Goal: Check status: Check status

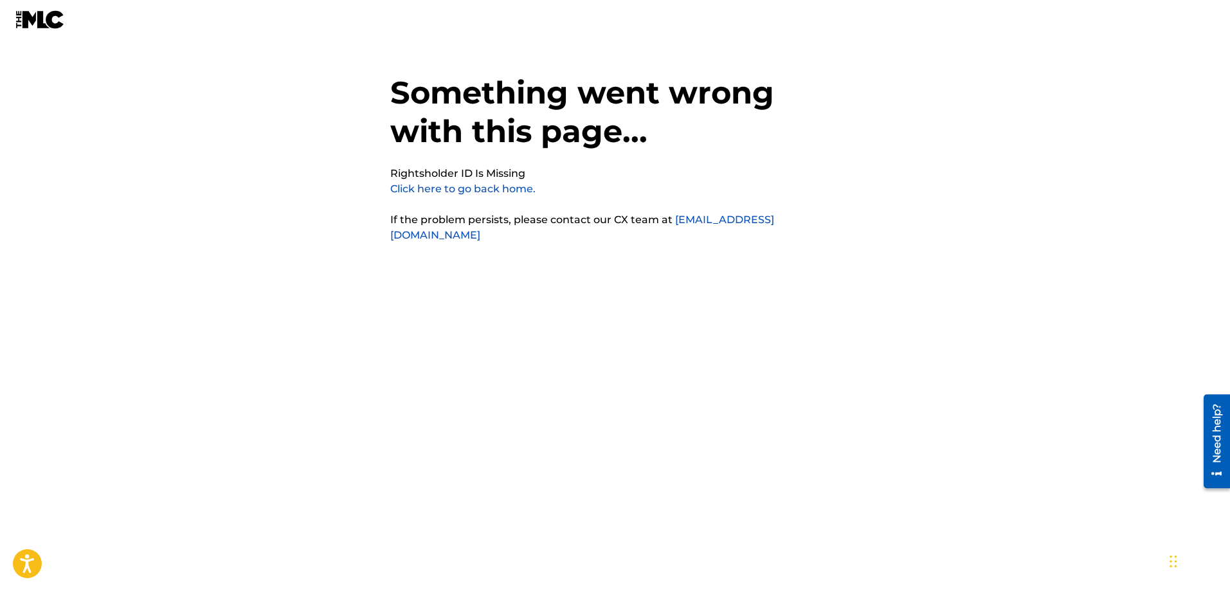
click at [440, 190] on link "Click here to go back home." at bounding box center [462, 189] width 145 height 12
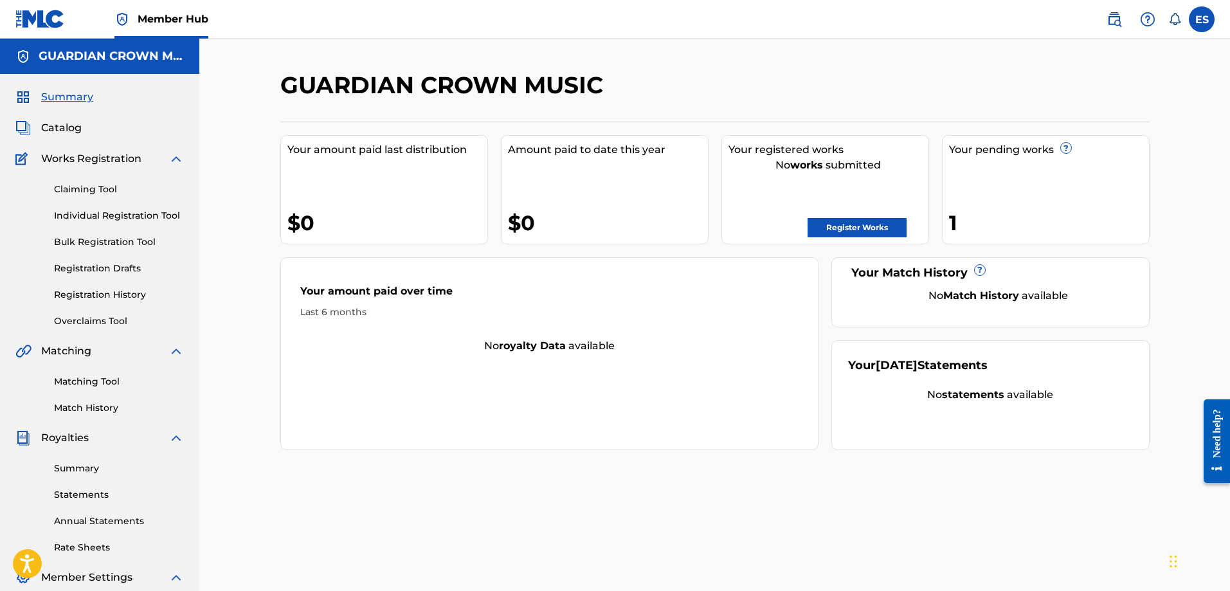
click at [920, 76] on div "GUARDIAN CROWN MUSIC" at bounding box center [614, 90] width 669 height 38
click at [964, 147] on div "Your pending works ?" at bounding box center [1049, 149] width 200 height 15
click at [956, 218] on div "1" at bounding box center [1049, 222] width 200 height 29
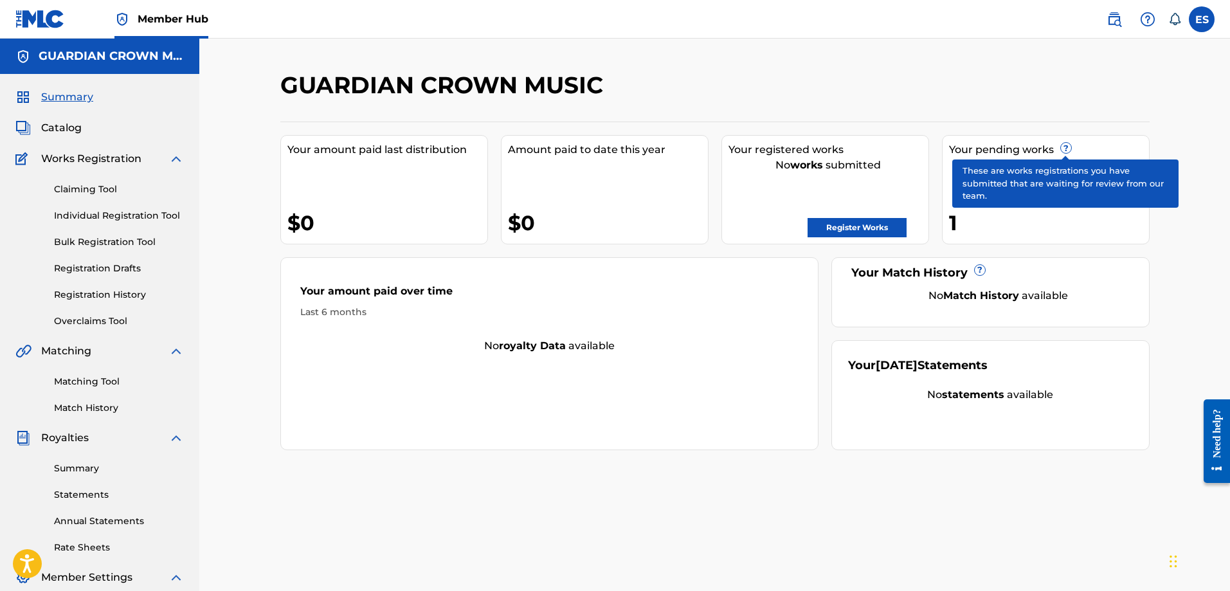
click at [1069, 149] on span "?" at bounding box center [1066, 148] width 10 height 10
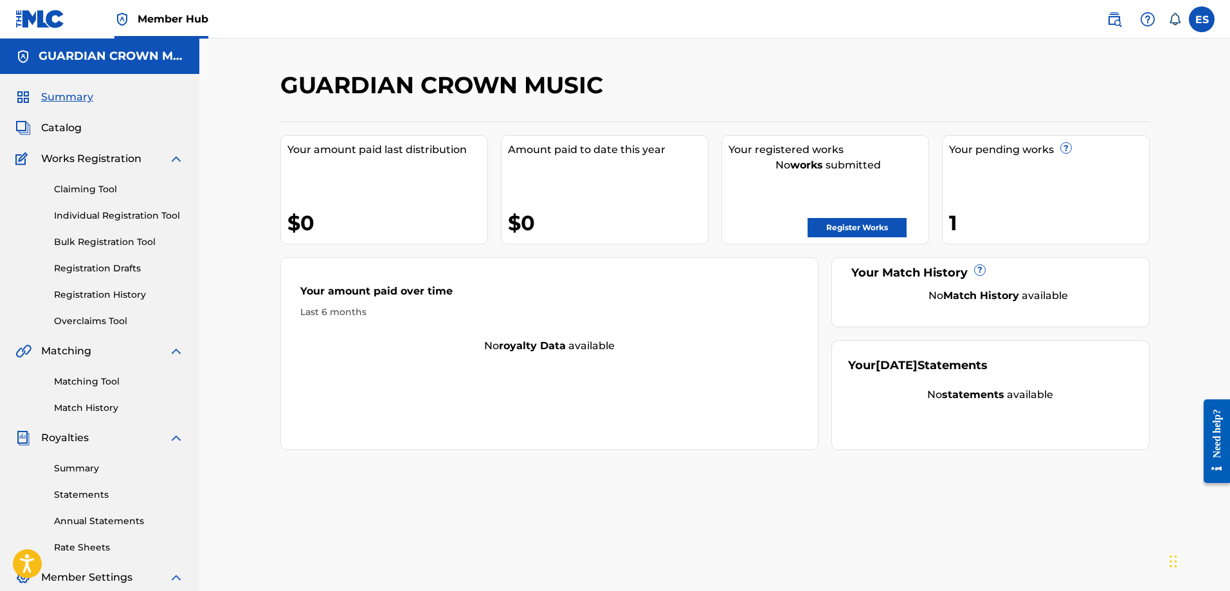
click at [831, 122] on div "Your amount paid last distribution $0 Amount paid to date this year $0 Your reg…" at bounding box center [714, 286] width 869 height 329
click at [859, 234] on link "Register Works" at bounding box center [857, 227] width 99 height 19
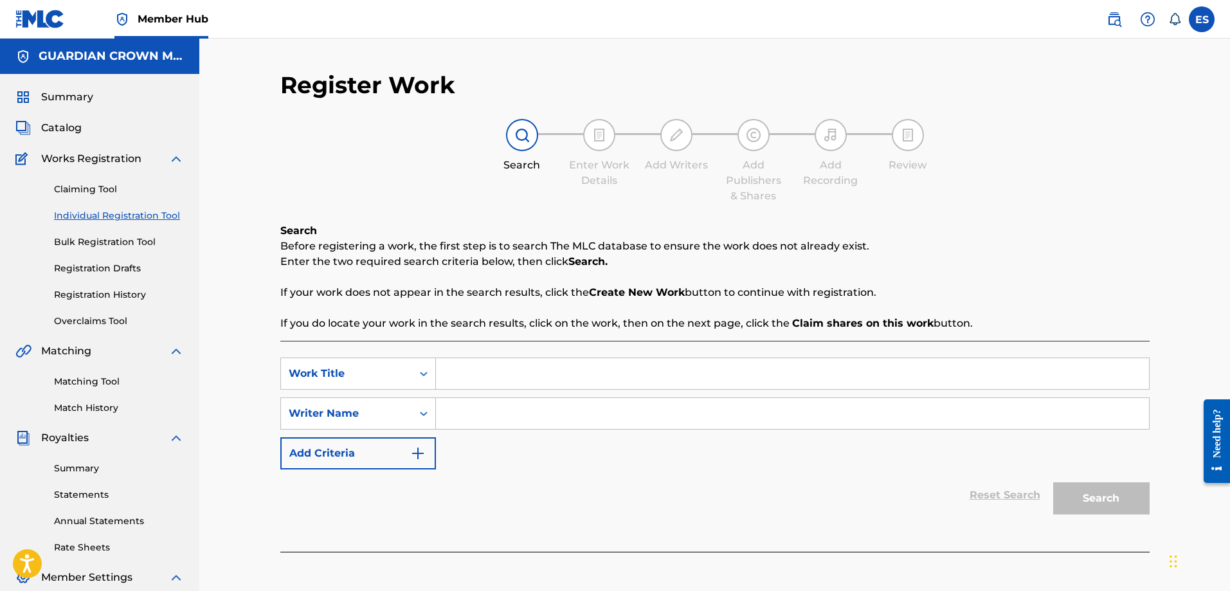
click at [48, 174] on div "Claiming Tool Individual Registration Tool Bulk Registration Tool Registration …" at bounding box center [99, 247] width 168 height 161
click at [42, 177] on div "Claiming Tool Individual Registration Tool Bulk Registration Tool Registration …" at bounding box center [99, 247] width 168 height 161
click at [88, 195] on link "Claiming Tool" at bounding box center [119, 190] width 130 height 14
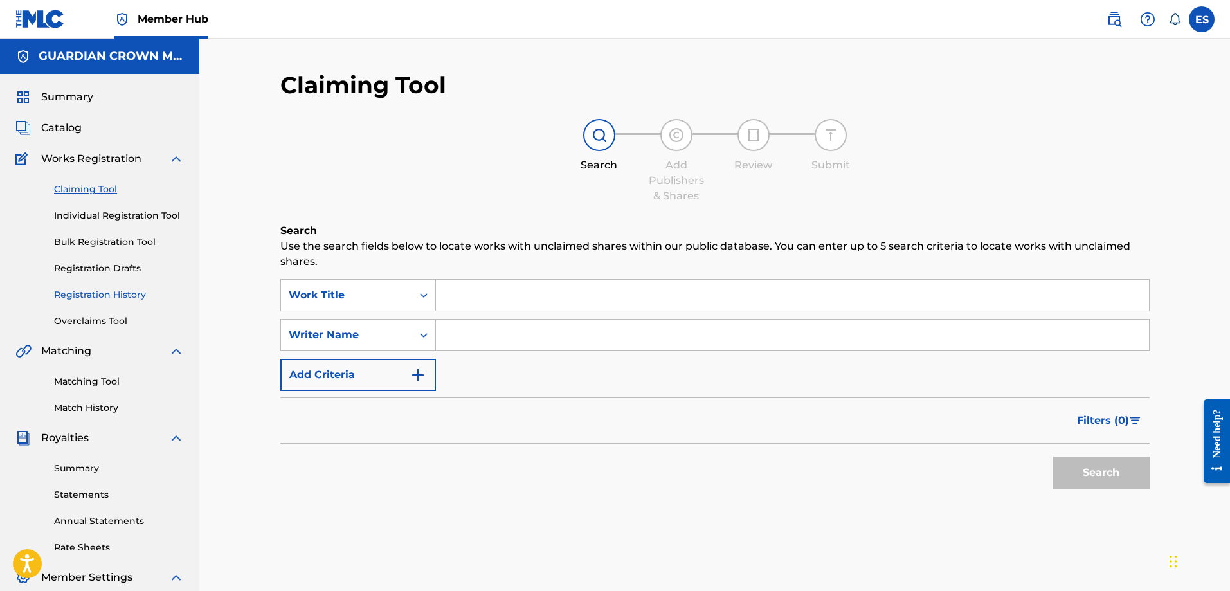
click at [130, 300] on link "Registration History" at bounding box center [119, 295] width 130 height 14
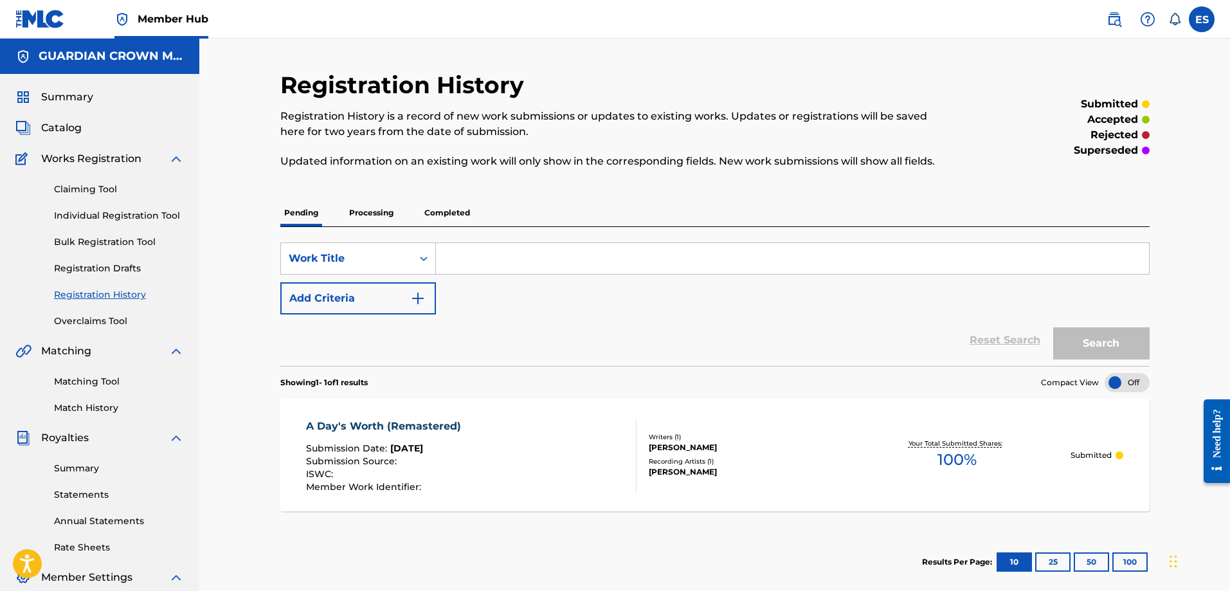
click at [523, 441] on div "A Day's Worth (Remastered) Submission Date : [DATE] Submission Source : ISWC : …" at bounding box center [471, 455] width 331 height 73
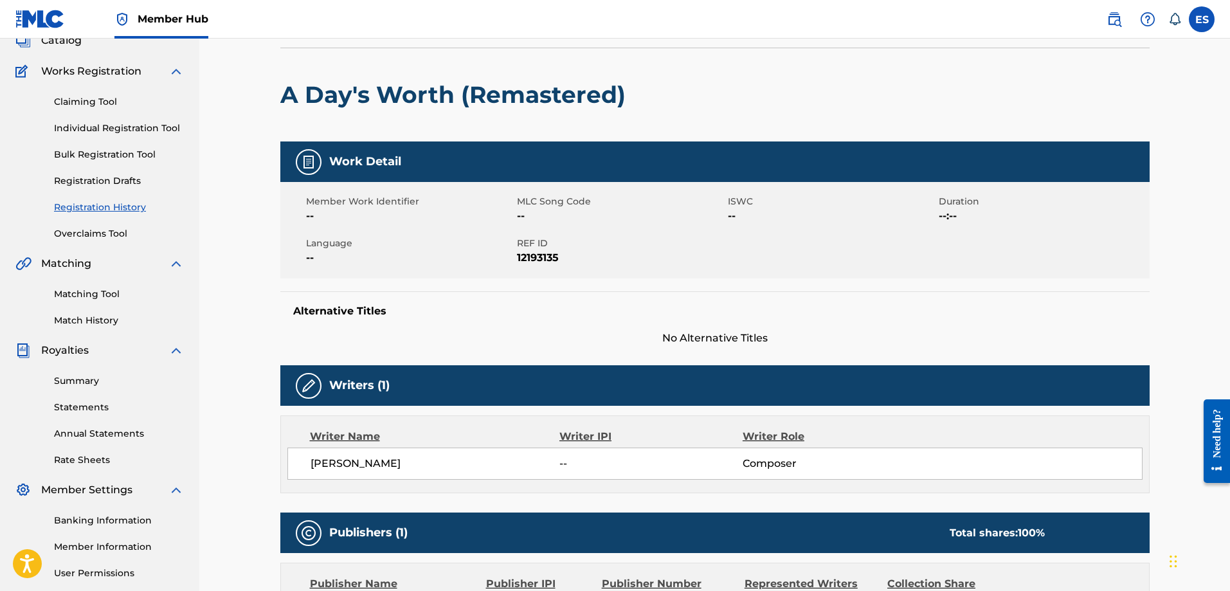
scroll to position [76, 0]
